Goal: Navigation & Orientation: Find specific page/section

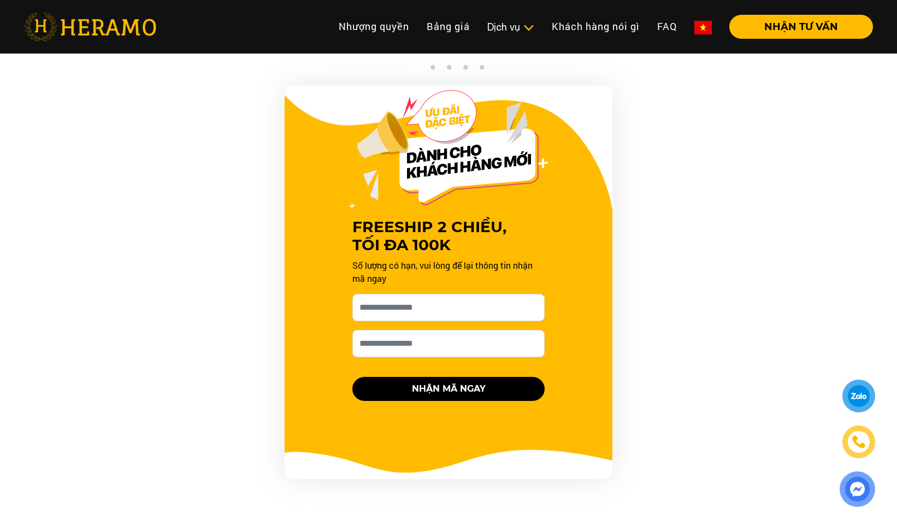
scroll to position [1038, 0]
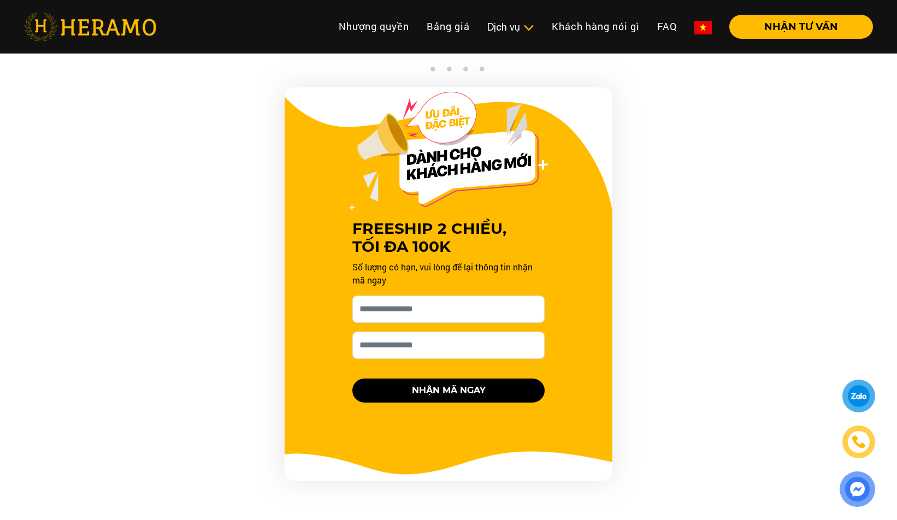
click at [865, 394] on div at bounding box center [858, 396] width 26 height 26
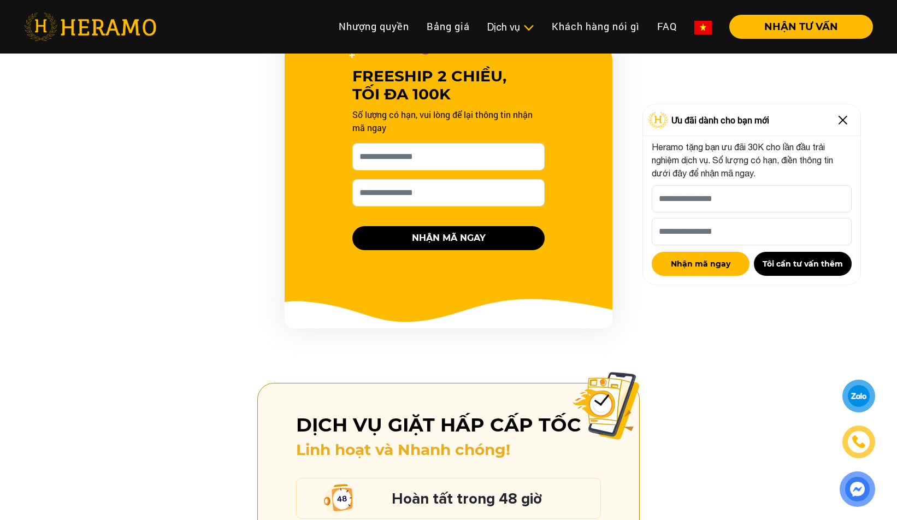
scroll to position [1311, 0]
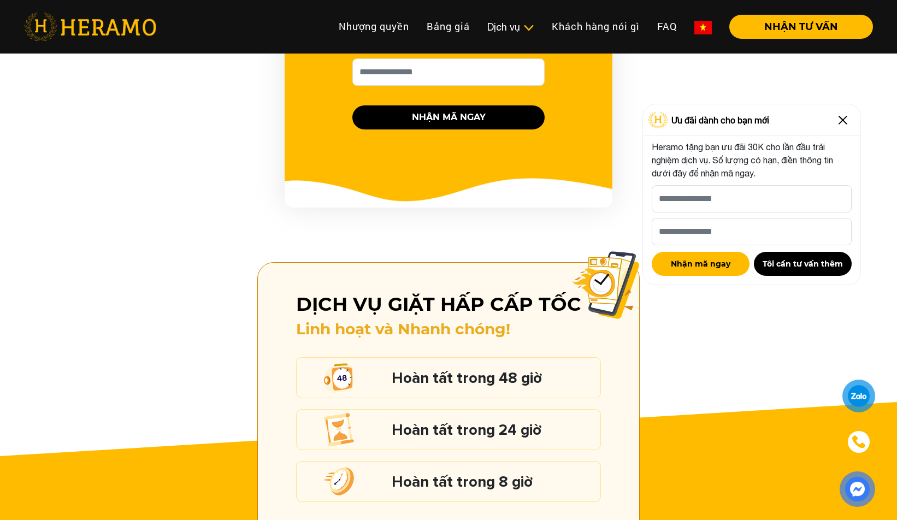
click at [43, 28] on img at bounding box center [90, 27] width 132 height 28
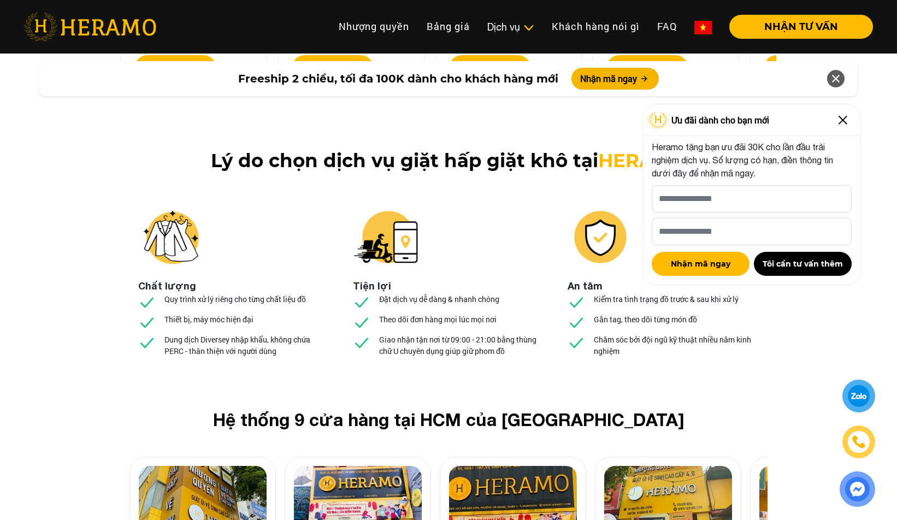
scroll to position [3932, 0]
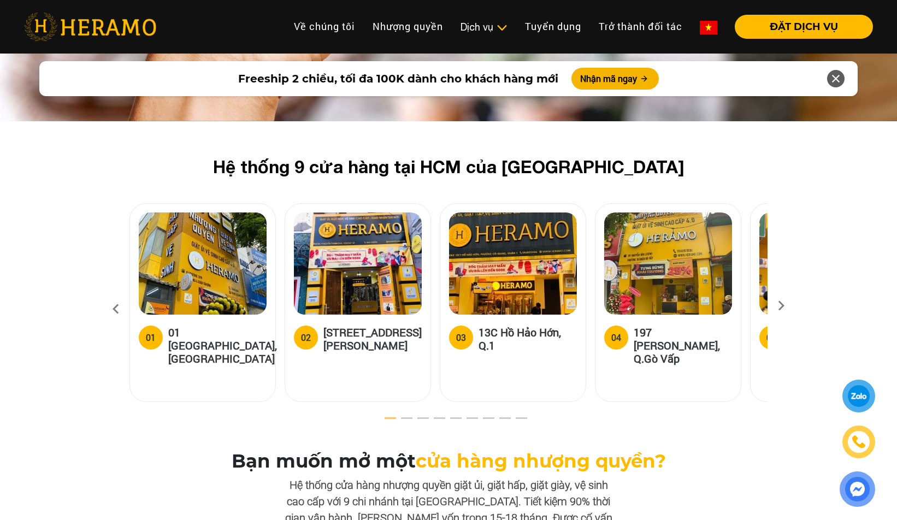
scroll to position [3220, 0]
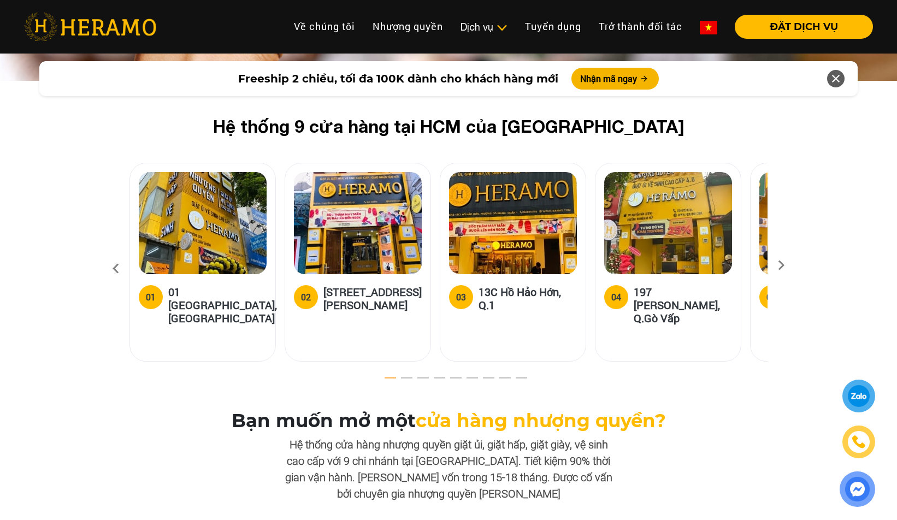
click at [777, 265] on icon at bounding box center [781, 268] width 20 height 7
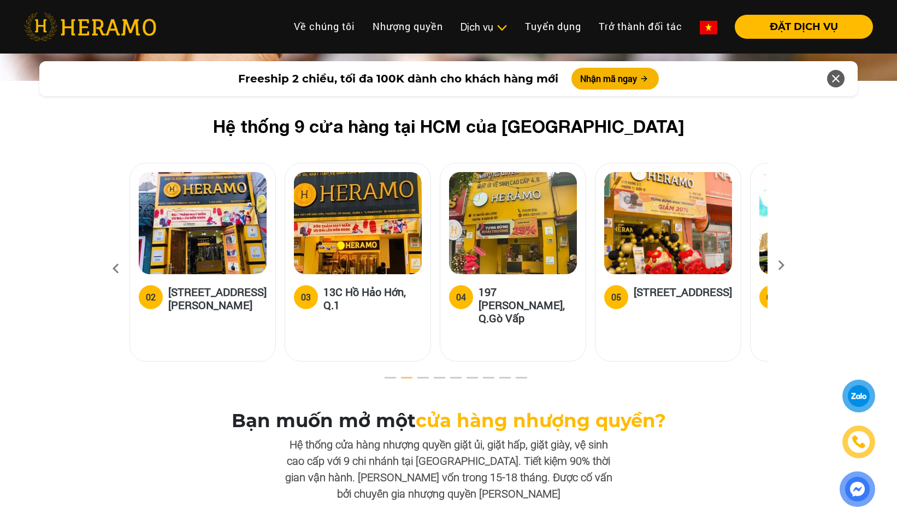
click at [658, 212] on img at bounding box center [668, 223] width 128 height 102
click at [637, 174] on img at bounding box center [668, 223] width 128 height 102
click at [637, 176] on img at bounding box center [668, 223] width 128 height 102
click at [778, 265] on icon at bounding box center [781, 268] width 20 height 7
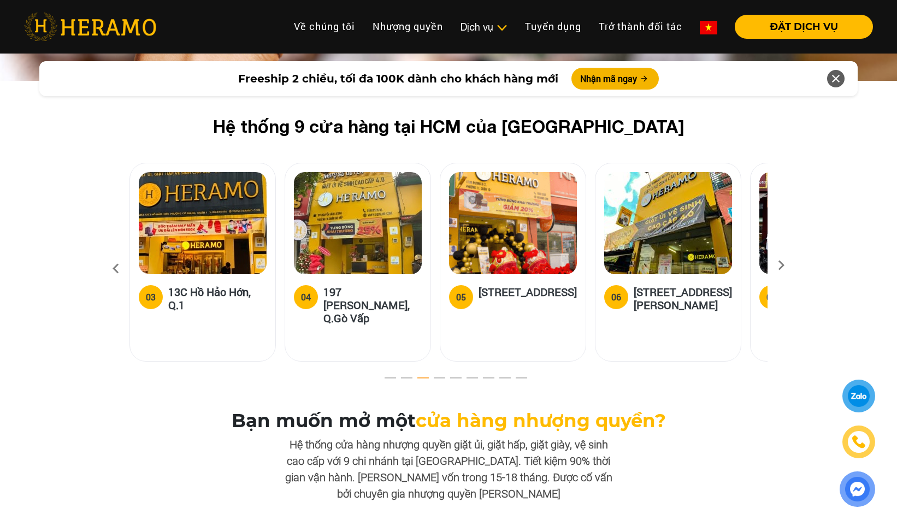
click at [778, 265] on icon at bounding box center [781, 268] width 20 height 7
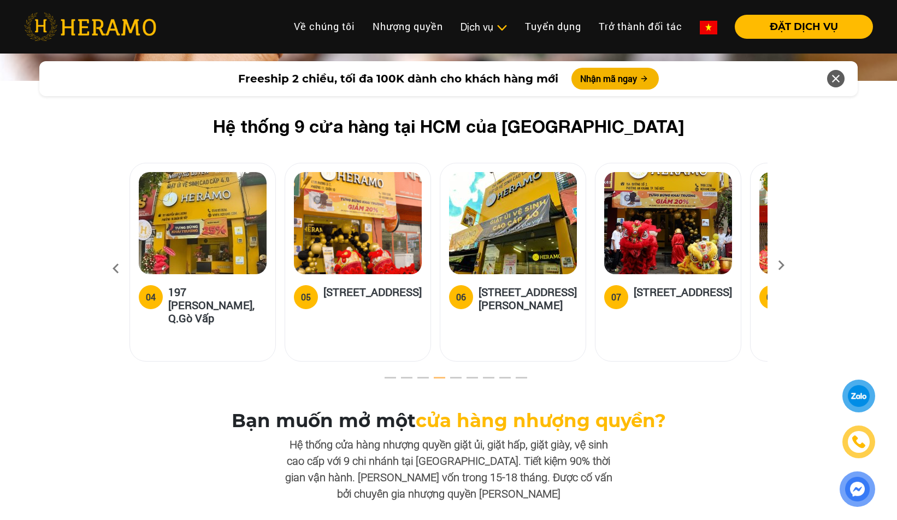
click at [778, 265] on icon at bounding box center [781, 268] width 20 height 7
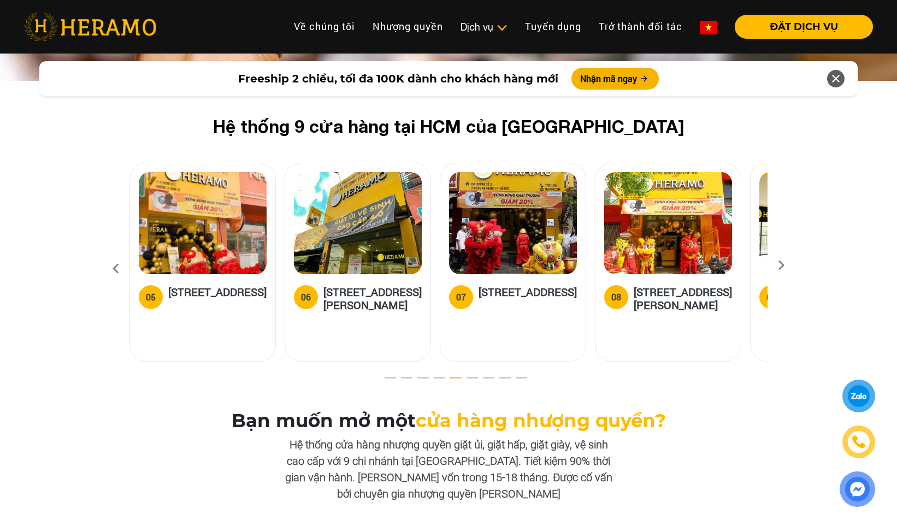
click at [778, 265] on icon at bounding box center [781, 268] width 20 height 7
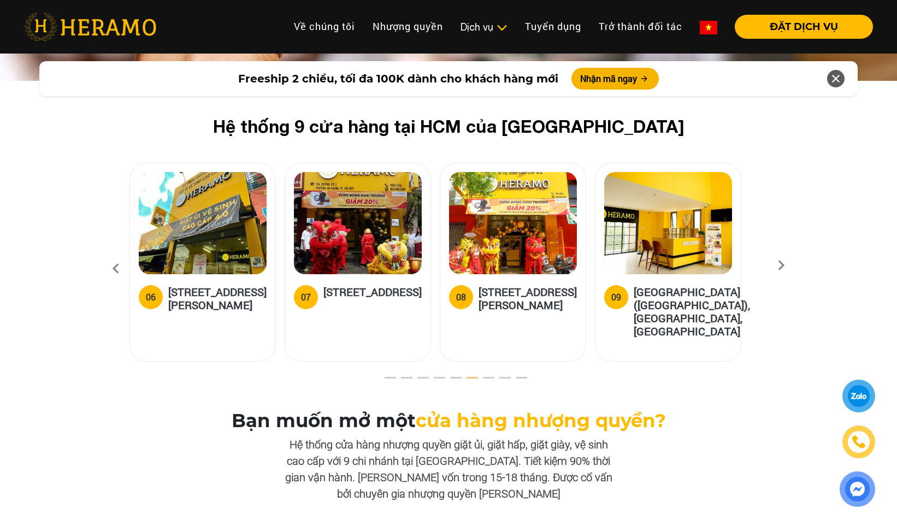
click at [778, 265] on icon at bounding box center [781, 268] width 20 height 7
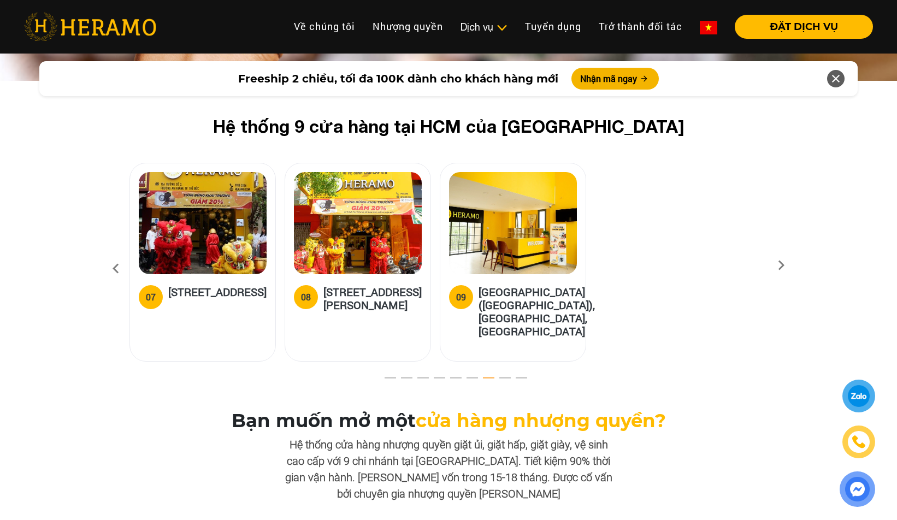
click at [116, 254] on icon at bounding box center [116, 268] width 20 height 29
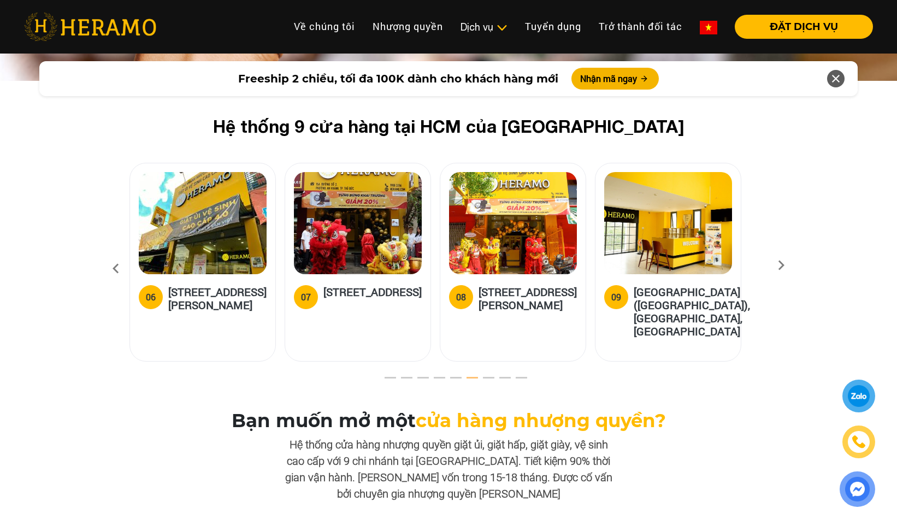
click at [116, 254] on icon at bounding box center [116, 268] width 20 height 29
